Goal: Ask a question: Seek information or help from site administrators or community

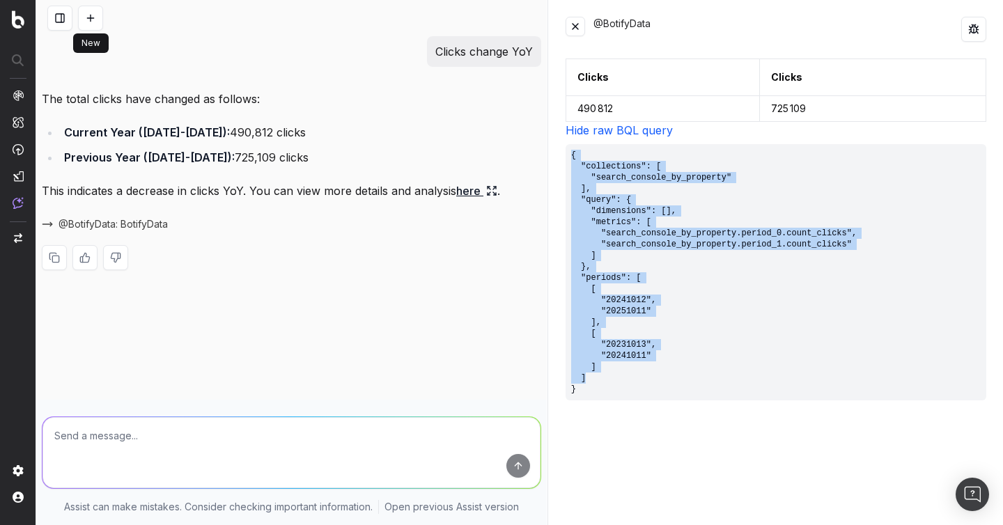
click at [89, 19] on button at bounding box center [90, 18] width 25 height 25
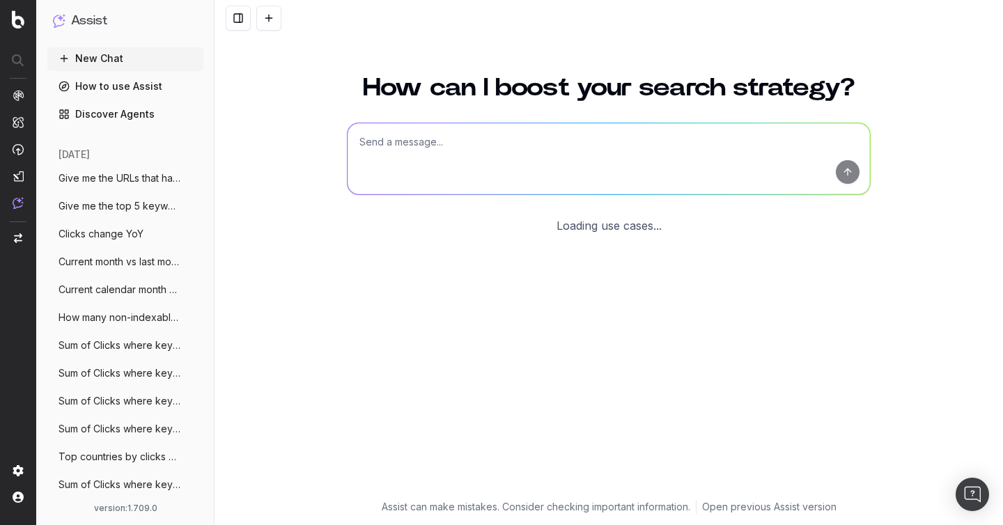
scroll to position [15, 0]
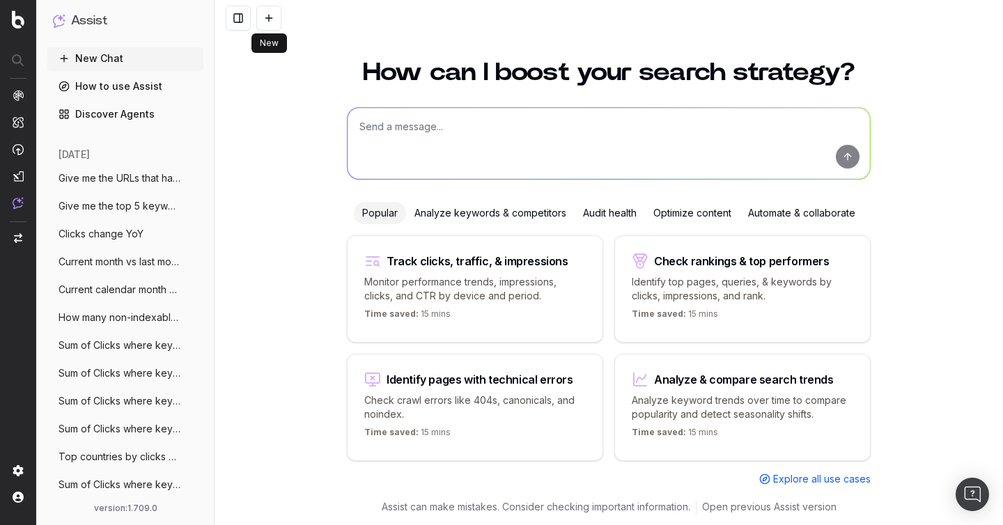
click at [515, 160] on textarea at bounding box center [608, 143] width 522 height 71
paste textarea "Give me the top 5 keyword trends based on the last 7 days versus previous 7"
type textarea "Give me the top 5 keyword trends based on the last 7 days versus previous 7"
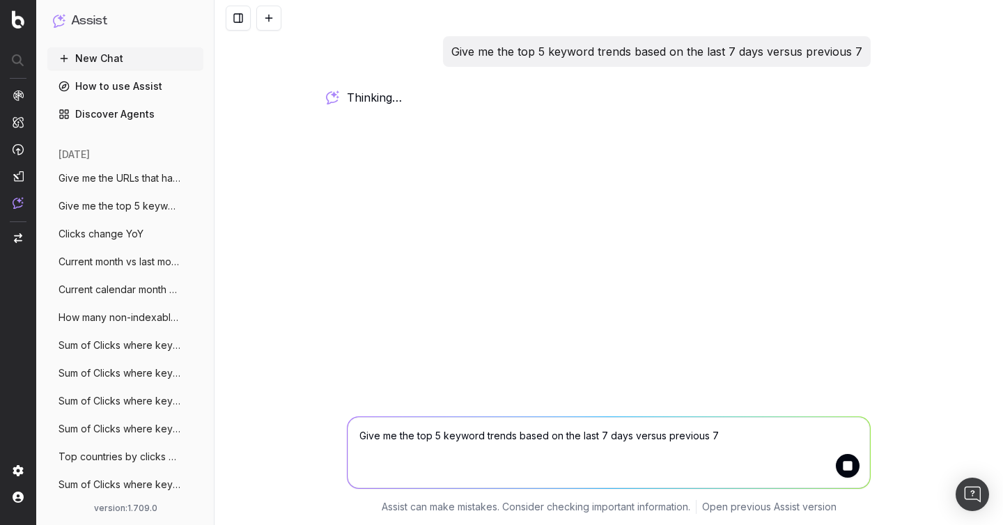
scroll to position [0, 0]
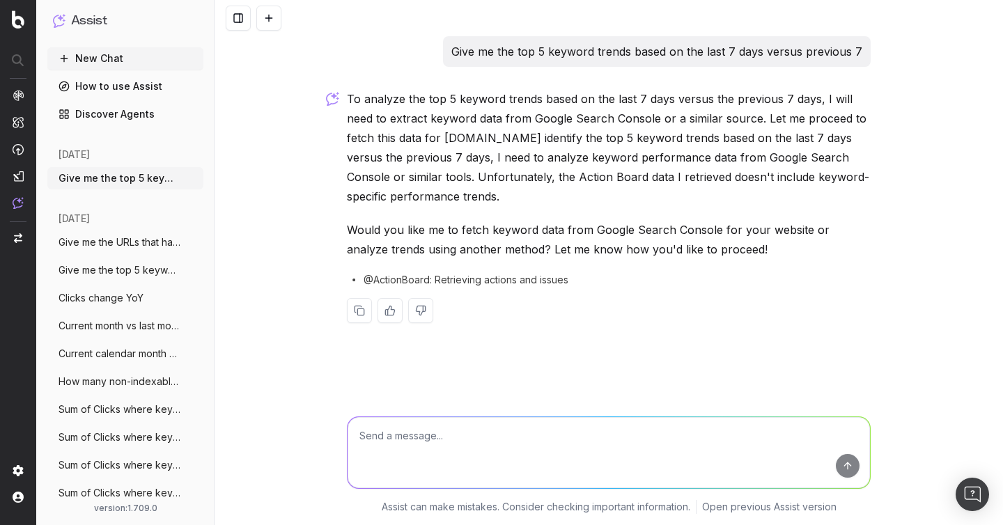
click at [530, 54] on p "Give me the top 5 keyword trends based on the last 7 days versus previous 7" at bounding box center [656, 51] width 411 height 19
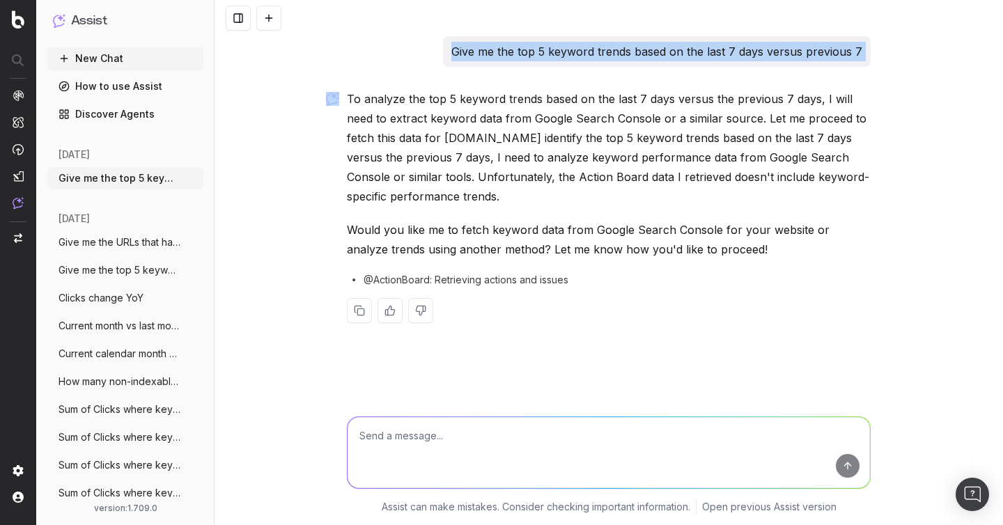
click at [530, 54] on p "Give me the top 5 keyword trends based on the last 7 days versus previous 7" at bounding box center [656, 51] width 411 height 19
copy p "Give me the top 5 keyword trends based on the last 7 days versus previous 7"
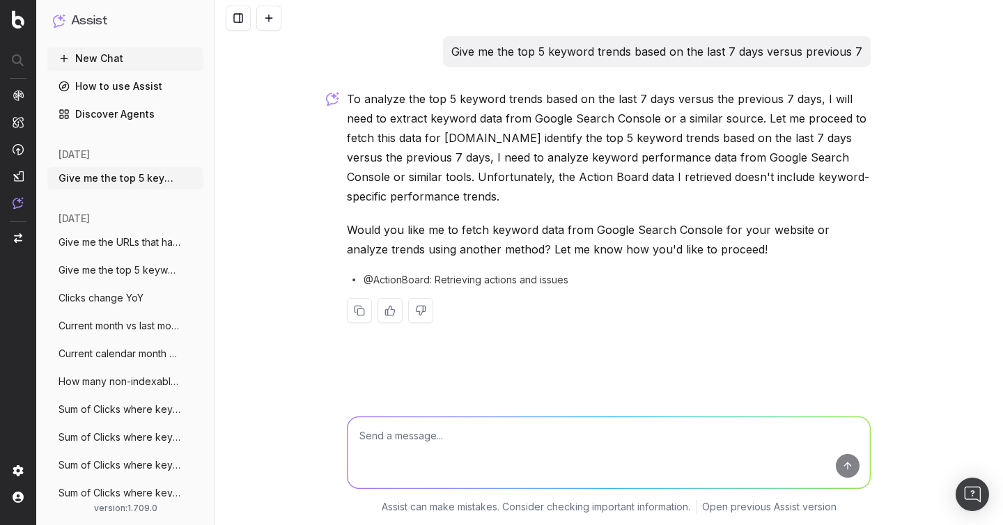
click at [462, 281] on span "@ActionBoard: Retrieving actions and issues" at bounding box center [465, 280] width 205 height 14
click at [402, 281] on span "@ActionBoard: Retrieving actions and issues" at bounding box center [465, 280] width 205 height 14
click at [659, 203] on p "To analyze the top 5 keyword trends based on the last 7 days versus the previou…" at bounding box center [609, 147] width 524 height 117
click at [610, 227] on p "Would you like me to fetch keyword data from Google Search Console for your web…" at bounding box center [609, 239] width 524 height 39
click at [596, 229] on p "Would you like me to fetch keyword data from Google Search Console for your web…" at bounding box center [609, 239] width 524 height 39
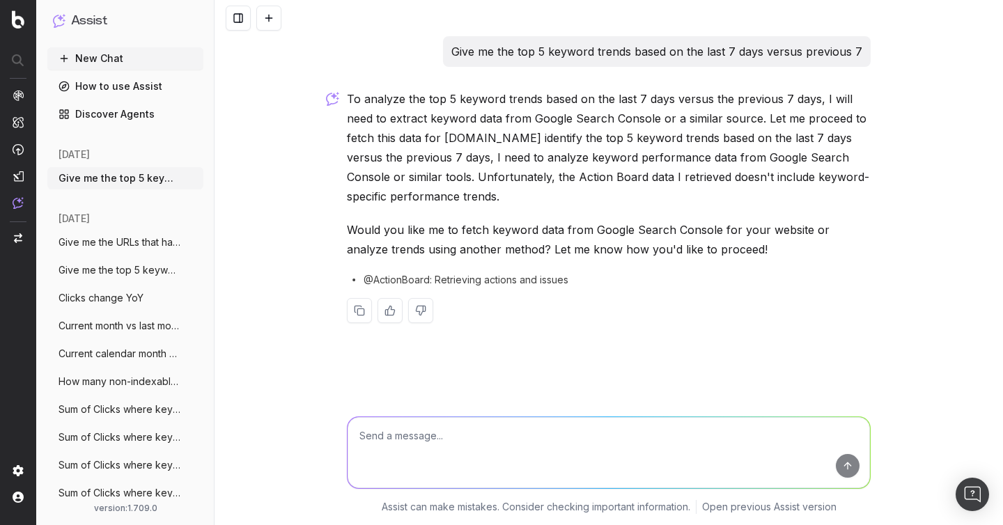
click at [439, 443] on textarea at bounding box center [608, 452] width 522 height 71
paste textarea "Give me the top 5 keyword perf based on the last 7 days versus previous 7"
type textarea "Give me the top 5 keyword perf based on the last 7 days versus previous 7"
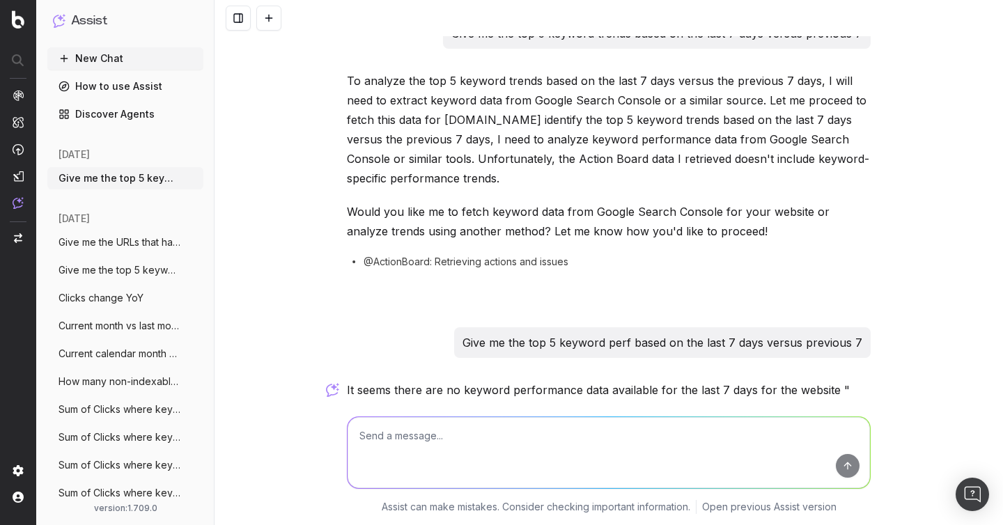
scroll to position [202, 0]
